Goal: Use online tool/utility: Utilize a website feature to perform a specific function

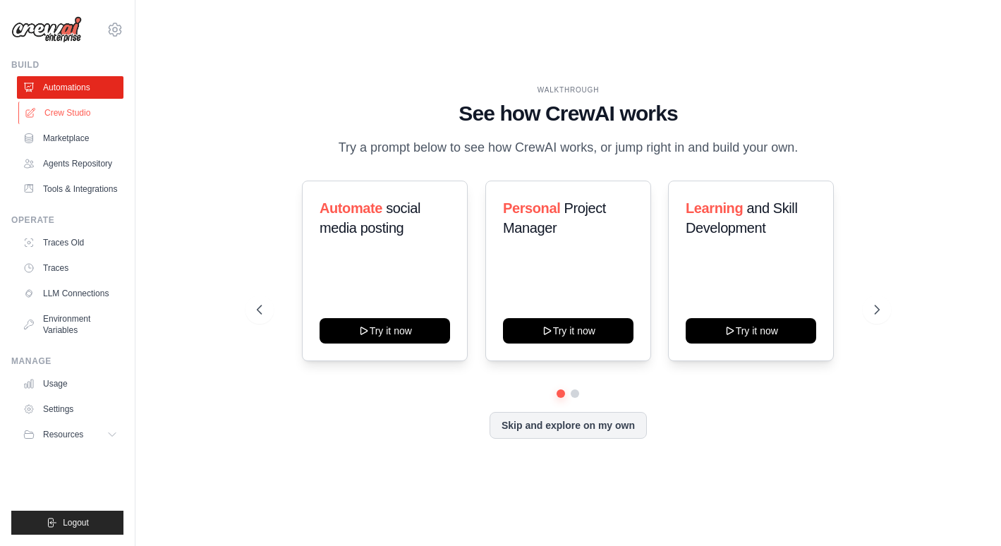
click at [80, 112] on link "Crew Studio" at bounding box center [71, 113] width 107 height 23
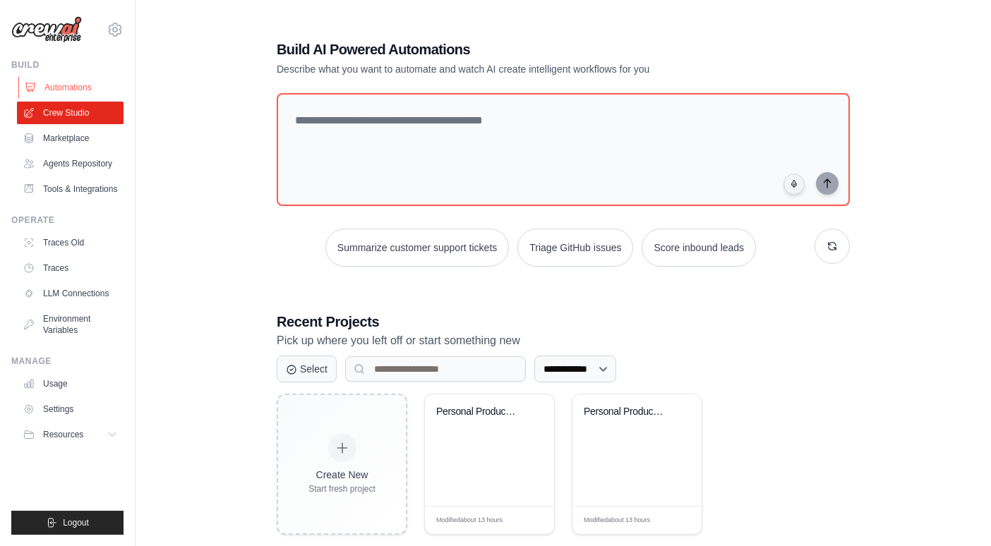
click at [66, 90] on link "Automations" at bounding box center [71, 87] width 107 height 23
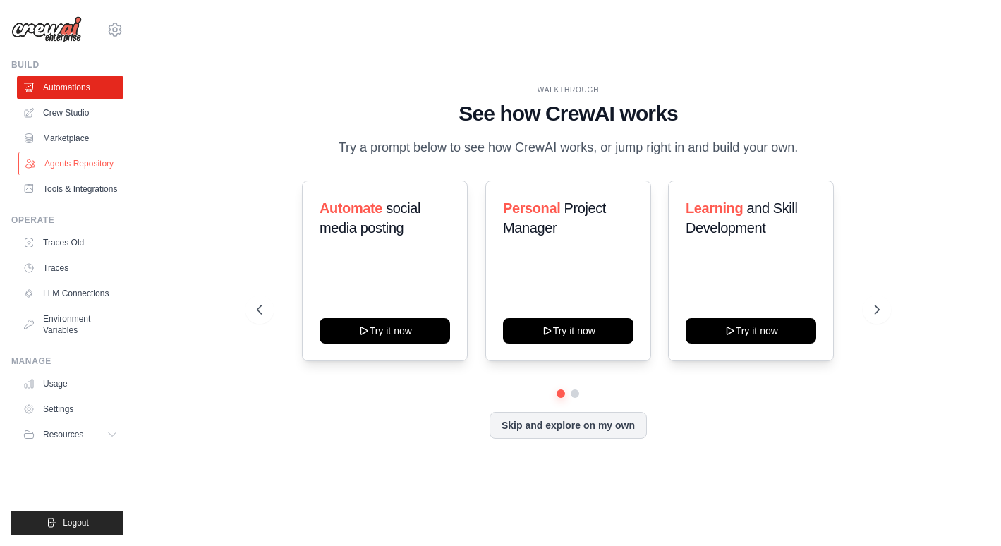
click at [99, 159] on link "Agents Repository" at bounding box center [71, 163] width 107 height 23
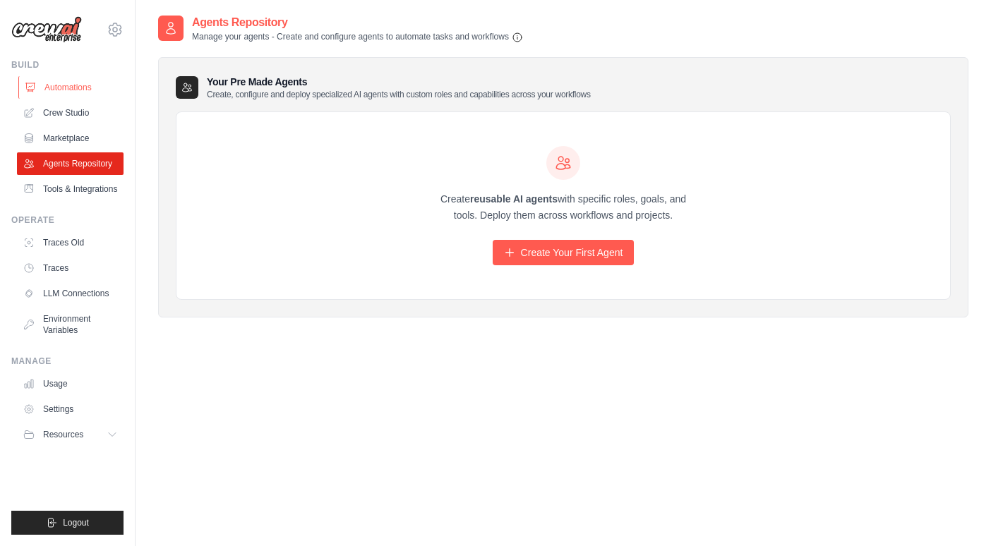
click at [73, 86] on link "Automations" at bounding box center [71, 87] width 107 height 23
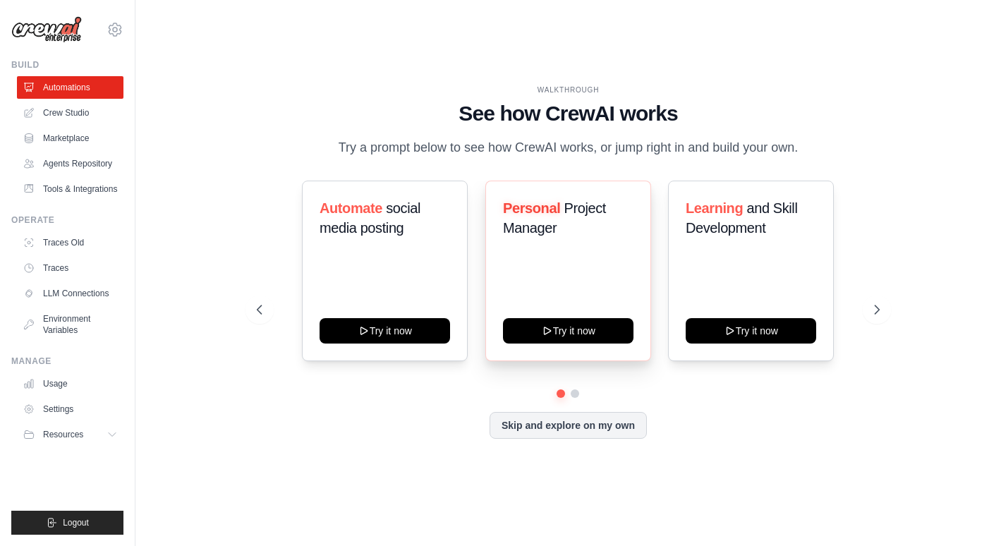
click at [569, 279] on div "Personal Project Manager Try it now" at bounding box center [568, 271] width 166 height 181
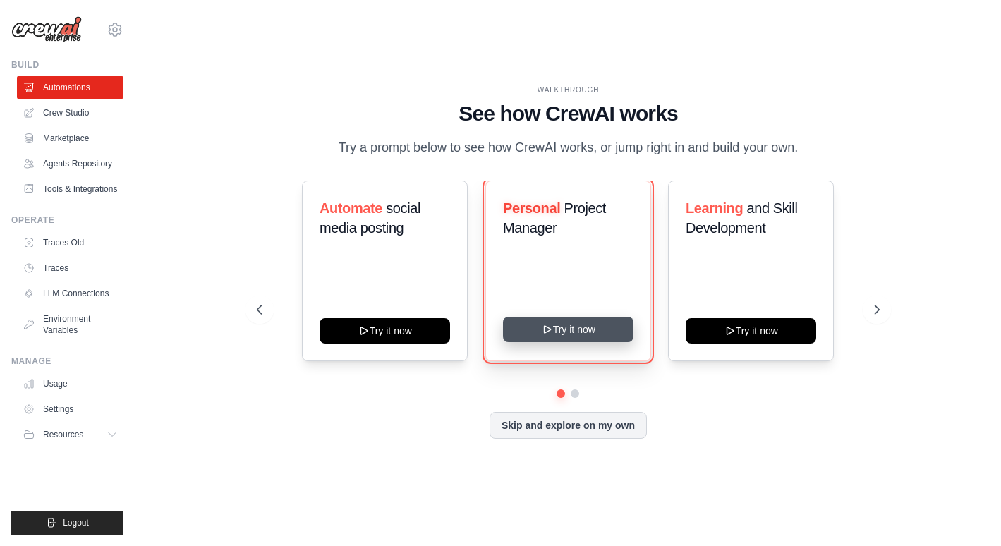
click at [579, 339] on button "Try it now" at bounding box center [568, 329] width 131 height 25
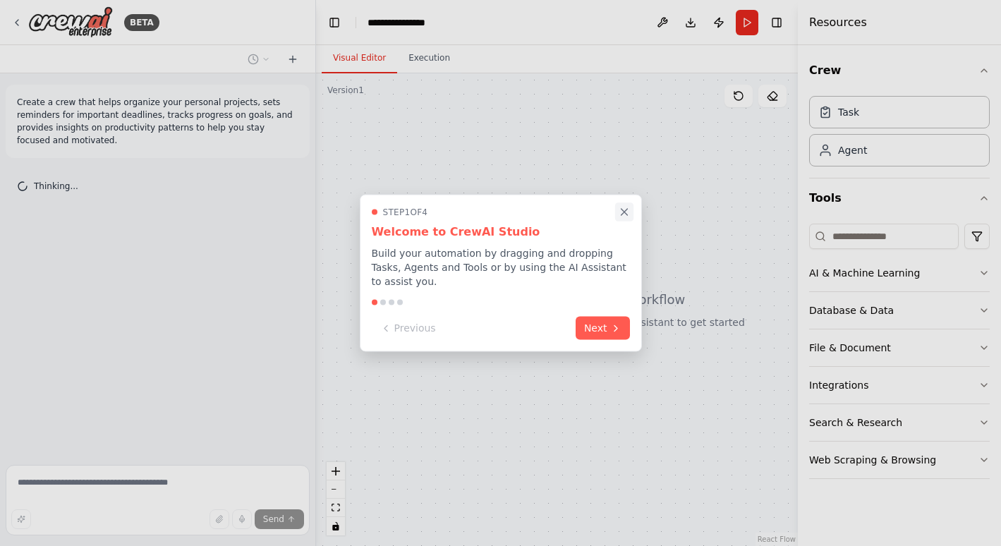
click at [626, 219] on icon "Close walkthrough" at bounding box center [624, 212] width 13 height 13
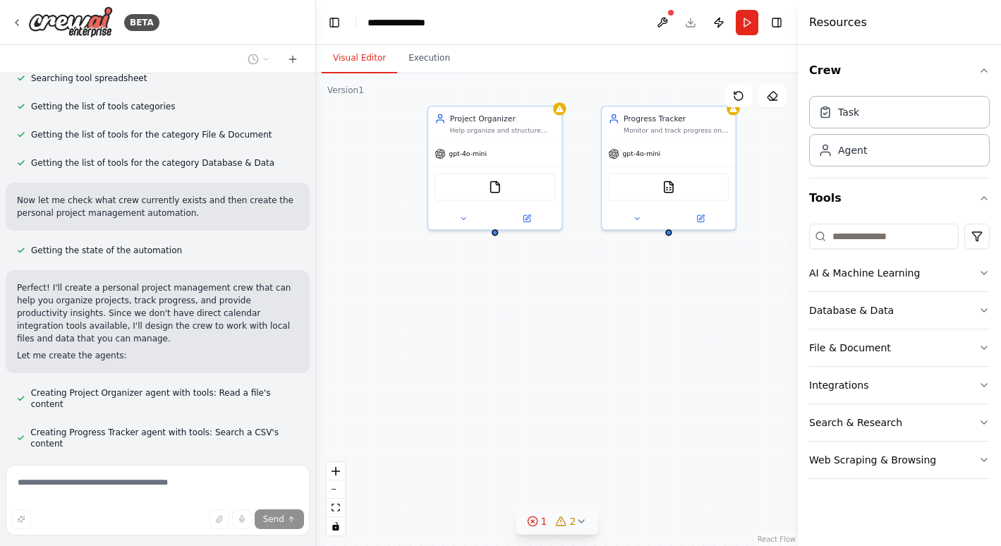
scroll to position [387, 0]
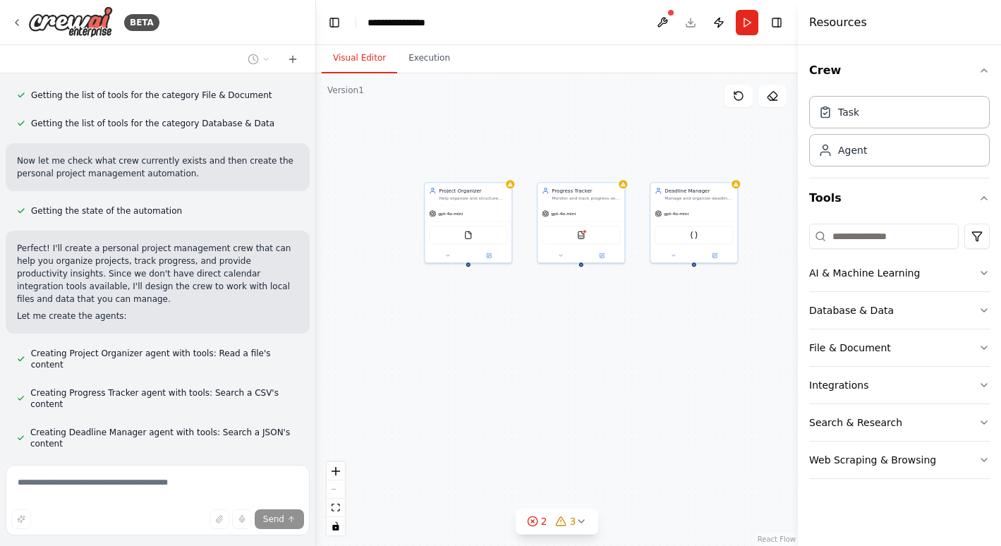
drag, startPoint x: 679, startPoint y: 430, endPoint x: 618, endPoint y: 373, distance: 83.4
click at [618, 373] on div "Project Organizer Help organize and structure personal projects by creating cle…" at bounding box center [557, 309] width 482 height 473
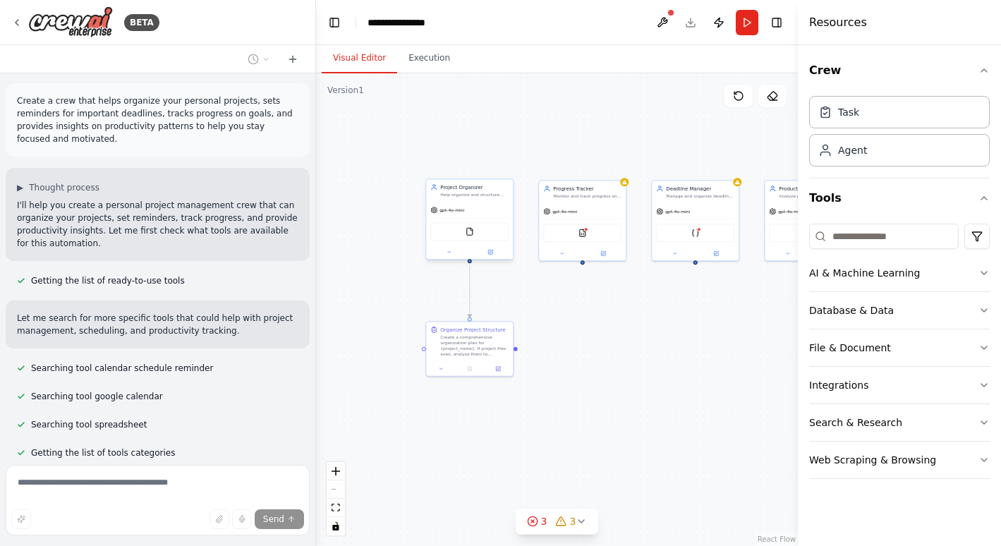
scroll to position [0, 0]
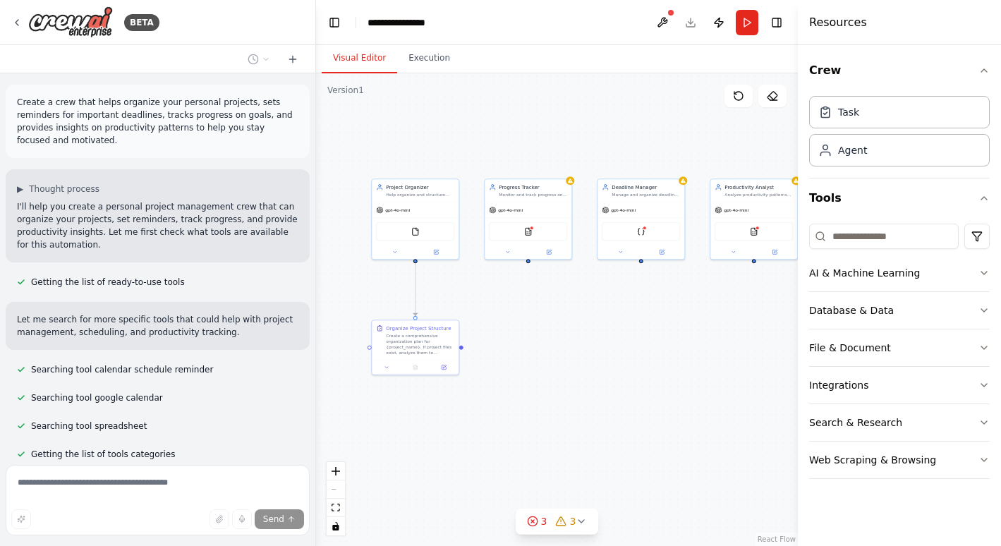
drag, startPoint x: 697, startPoint y: 327, endPoint x: 643, endPoint y: 325, distance: 54.3
click at [643, 325] on div ".deletable-edge-delete-btn { width: 20px; height: 20px; border: 0px solid #ffff…" at bounding box center [557, 309] width 482 height 473
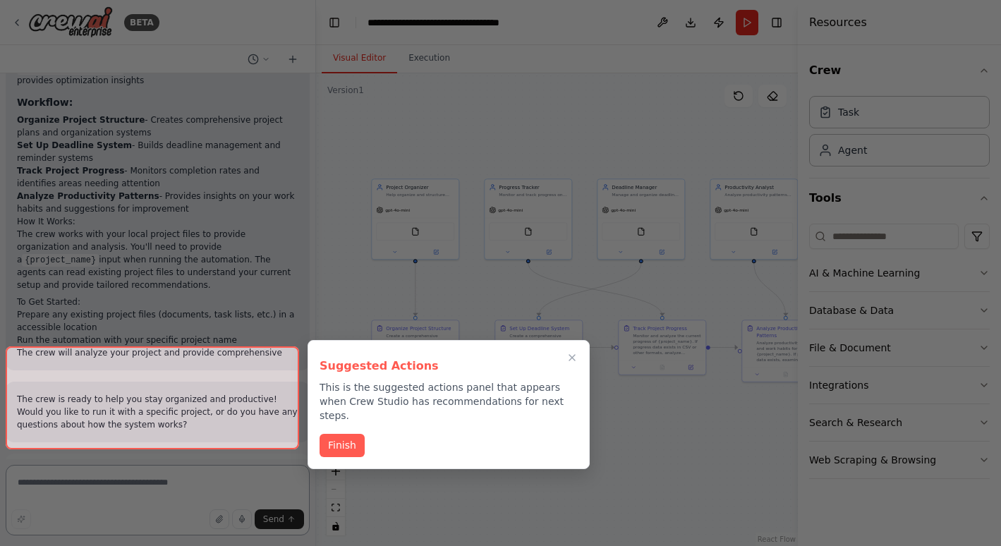
scroll to position [1660, 0]
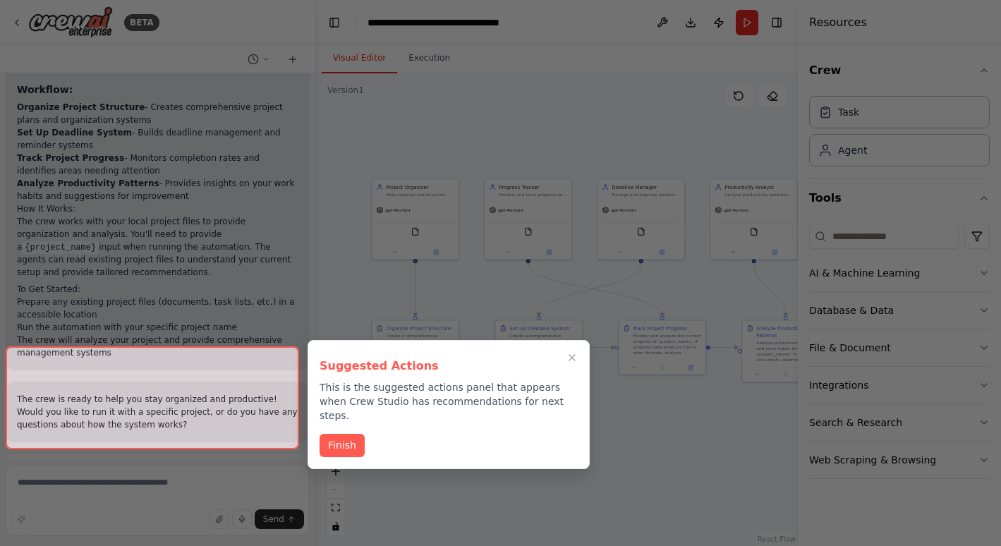
click at [615, 472] on div at bounding box center [500, 273] width 1001 height 546
click at [572, 358] on icon "Close walkthrough" at bounding box center [572, 358] width 6 height 6
